Goal: Use online tool/utility

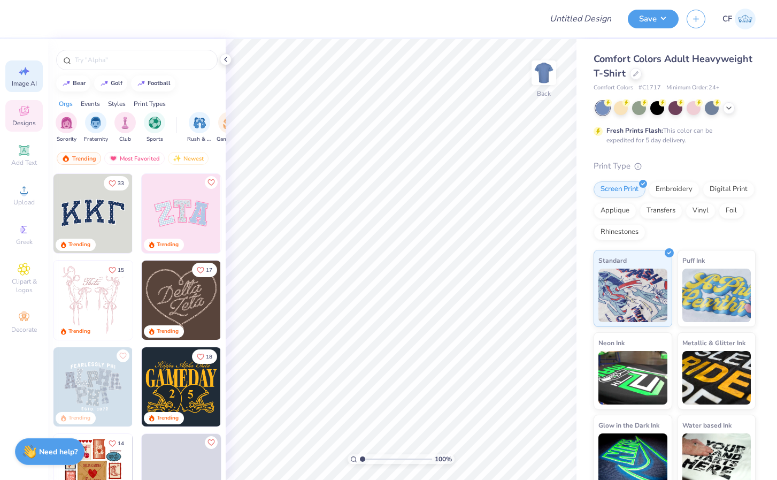
click at [27, 87] on span "Image AI" at bounding box center [24, 83] width 25 height 9
select select "4"
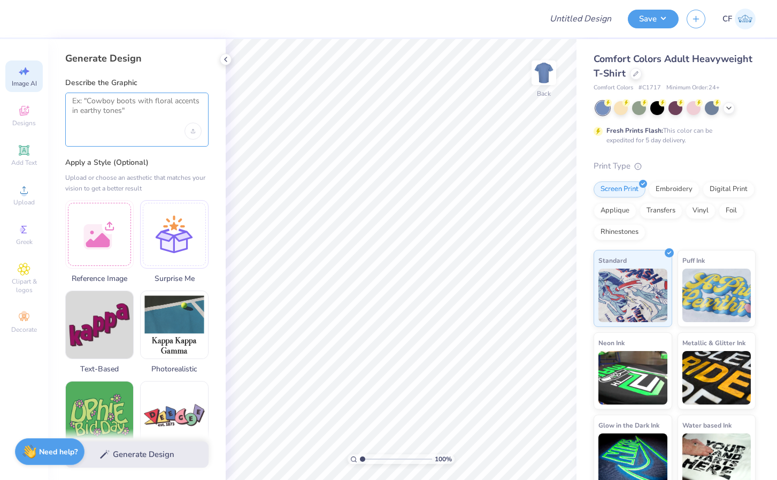
click at [143, 103] on textarea at bounding box center [136, 109] width 129 height 27
click at [544, 76] on img at bounding box center [544, 72] width 43 height 43
click at [105, 105] on textarea at bounding box center [136, 109] width 129 height 27
paste textarea "And in replacement of the American flag, we’d put our fraternity flag"
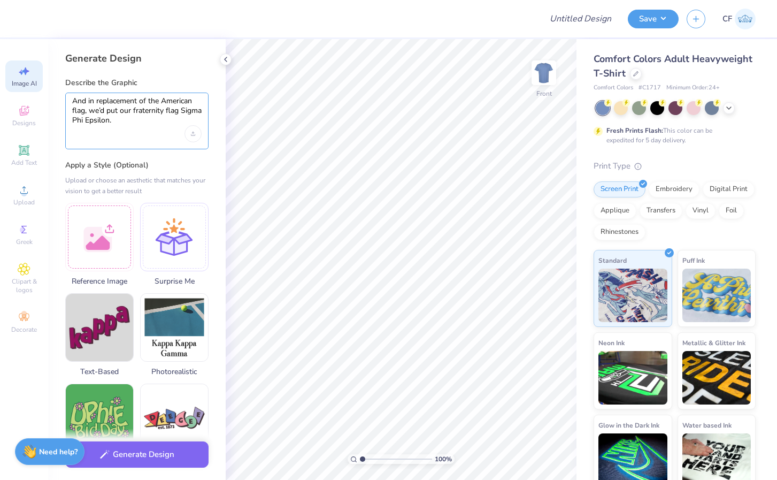
click at [72, 100] on textarea "And in replacement of the American flag, we’d put our fraternity flag Sigma Phi…" at bounding box center [136, 110] width 129 height 29
paste textarea "We were thinking of a simple polaroid/film camera aesthetic, and for the back g…"
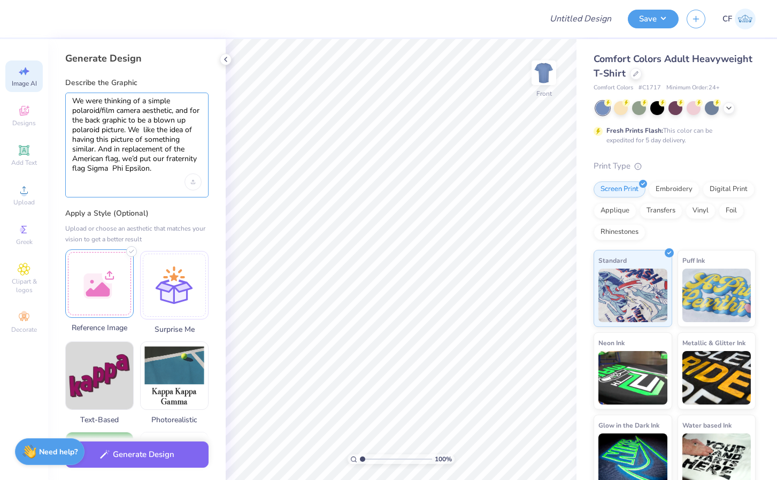
type textarea "We were thinking of a simple polaroid/film camera aesthetic, and for the back g…"
click at [98, 291] on div at bounding box center [99, 283] width 68 height 68
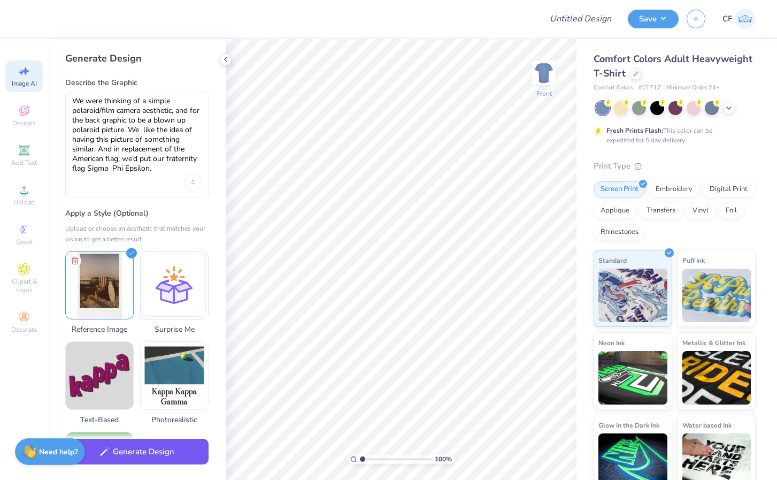
click at [168, 450] on button "Generate Design" at bounding box center [136, 452] width 143 height 26
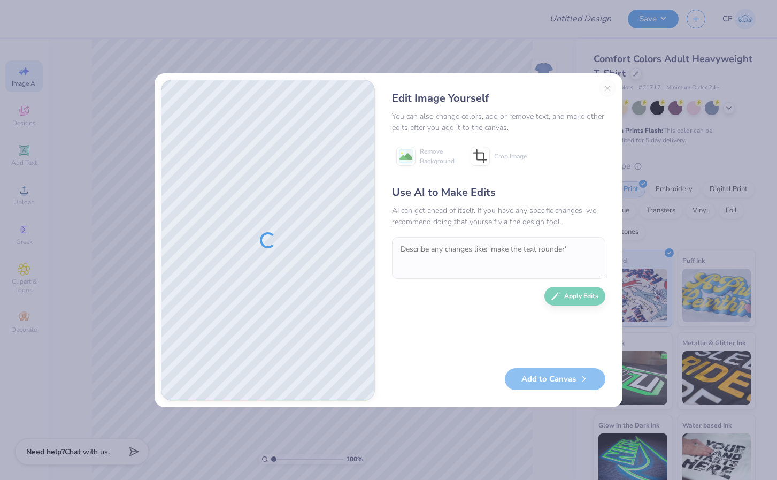
click at [605, 86] on div "Edit Image Yourself You can also change colors, add or remove text, and make ot…" at bounding box center [498, 240] width 235 height 321
click at [608, 88] on div "Edit Image Yourself You can also change colors, add or remove text, and make ot…" at bounding box center [498, 240] width 235 height 321
click at [609, 88] on button "Close" at bounding box center [607, 88] width 17 height 17
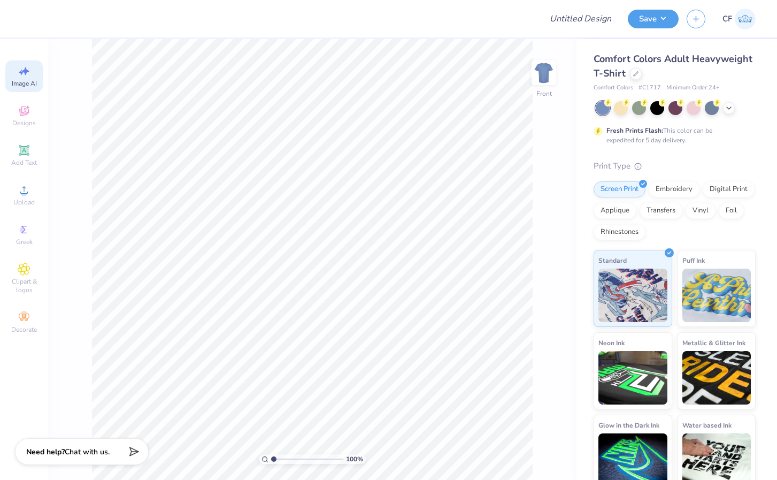
scroll to position [0, 24]
click at [21, 202] on span "Upload" at bounding box center [23, 202] width 21 height 9
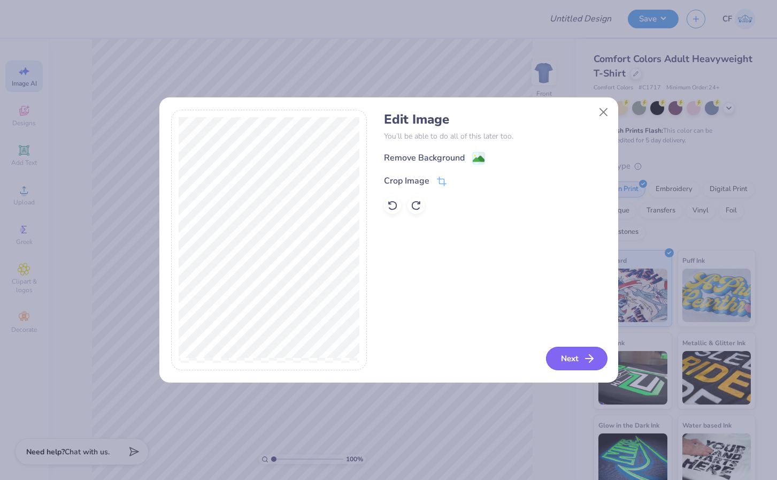
click at [581, 355] on button "Next" at bounding box center [577, 359] width 62 height 24
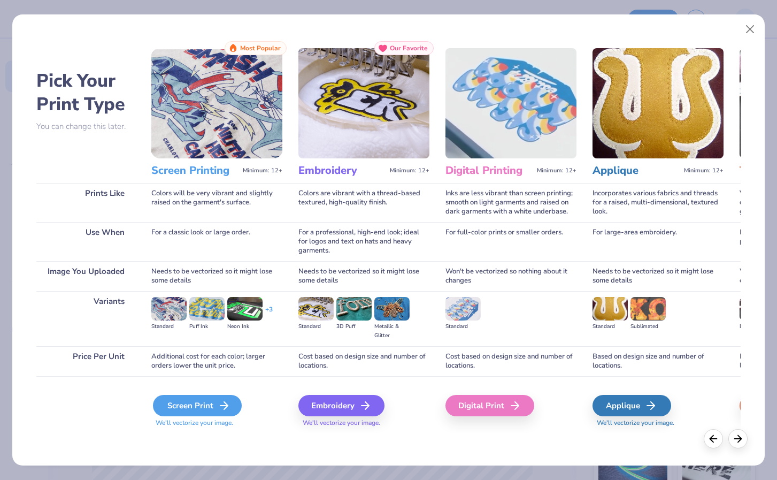
click at [221, 406] on icon at bounding box center [224, 405] width 13 height 13
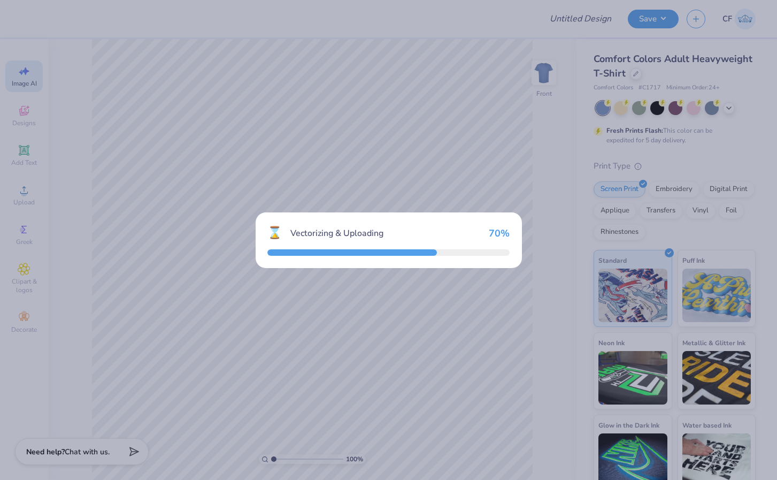
select select "4"
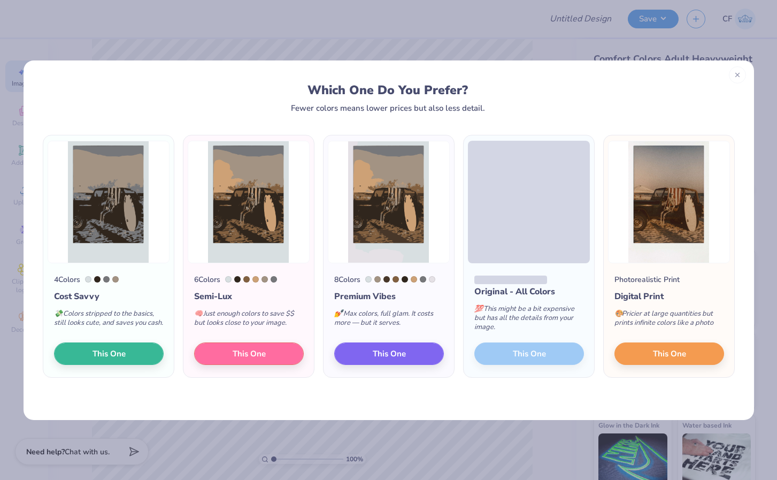
select select "4"
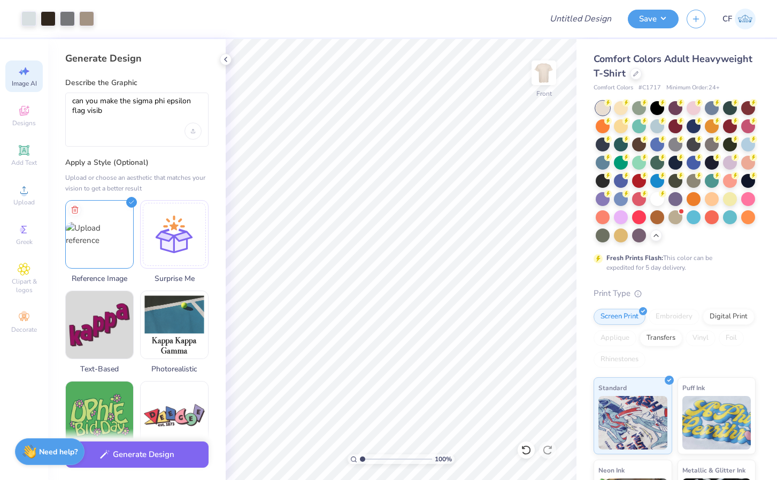
select select "4"
type textarea "can you make the sigma phi epsilon flag visibl"
